Goal: Information Seeking & Learning: Learn about a topic

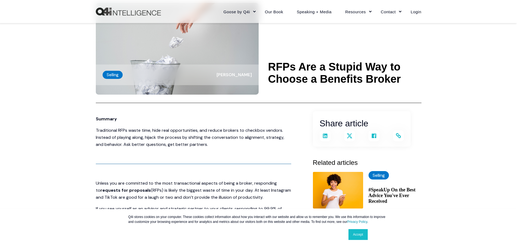
scroll to position [27, 0]
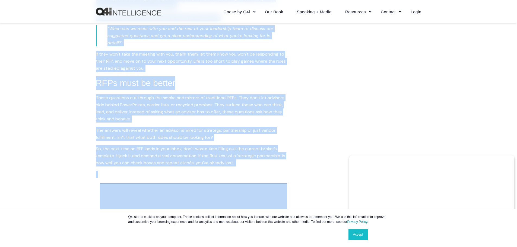
scroll to position [1085, 0]
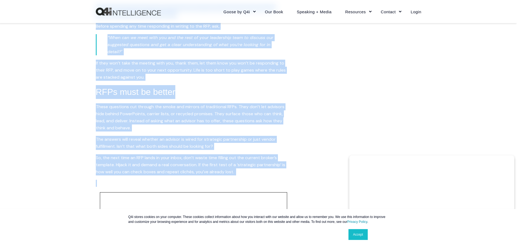
drag, startPoint x: 94, startPoint y: 100, endPoint x: 238, endPoint y: 194, distance: 172.8
copy span "Loremip Dolorsitame CONs adipi elit, sedd eius temporincidid, utl etdolo magnaa…"
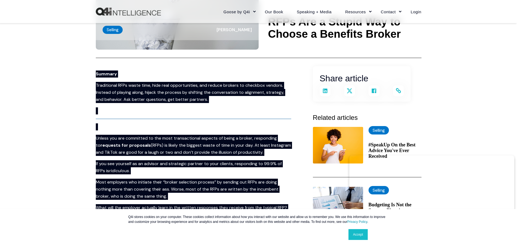
scroll to position [0, 0]
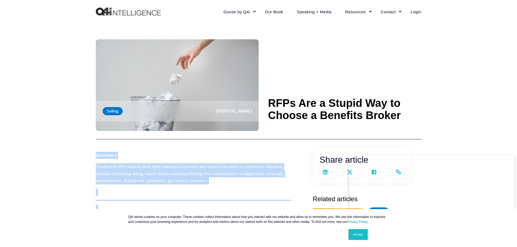
drag, startPoint x: 267, startPoint y: 102, endPoint x: 404, endPoint y: 111, distance: 137.2
click at [404, 111] on header "Selling [PERSON_NAME] RFPs Are a Stupid Way to Choose a Benefits Broker" at bounding box center [258, 81] width 325 height 116
copy h1 "RFPs Are a Stupid Way to Choose a Benefits Broker"
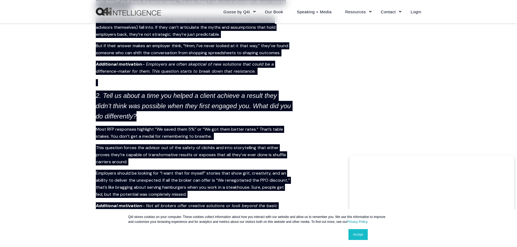
scroll to position [597, 0]
